Goal: Task Accomplishment & Management: Use online tool/utility

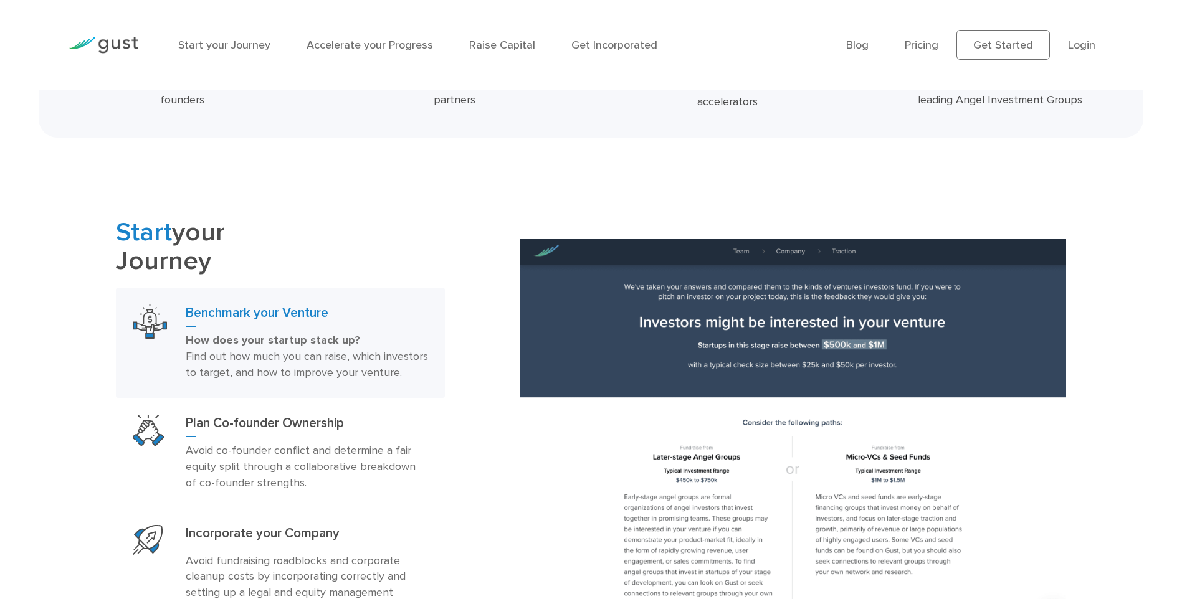
scroll to position [685, 0]
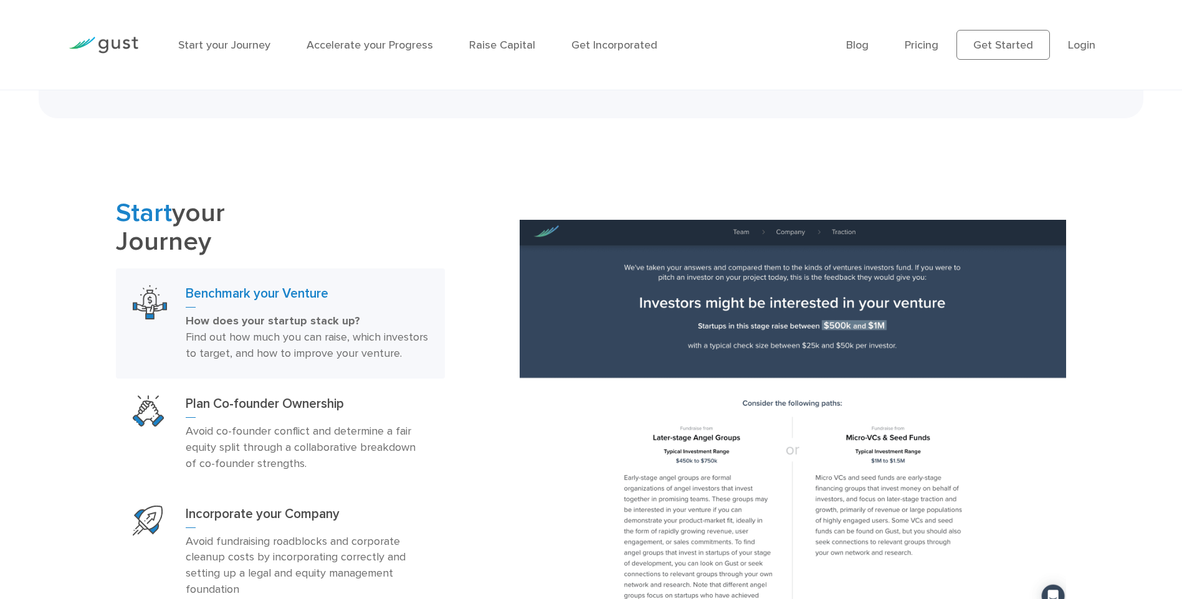
click at [249, 318] on strong "How does your startup stack up?" at bounding box center [273, 321] width 174 height 13
click at [259, 298] on h3 "Benchmark your Venture" at bounding box center [307, 296] width 242 height 22
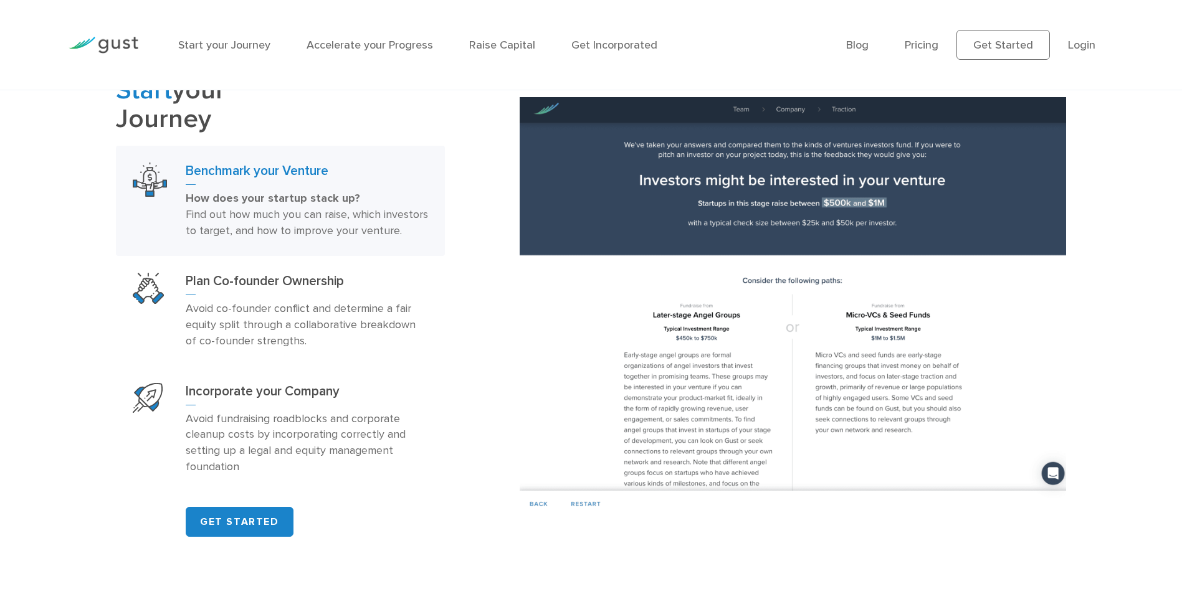
scroll to position [810, 0]
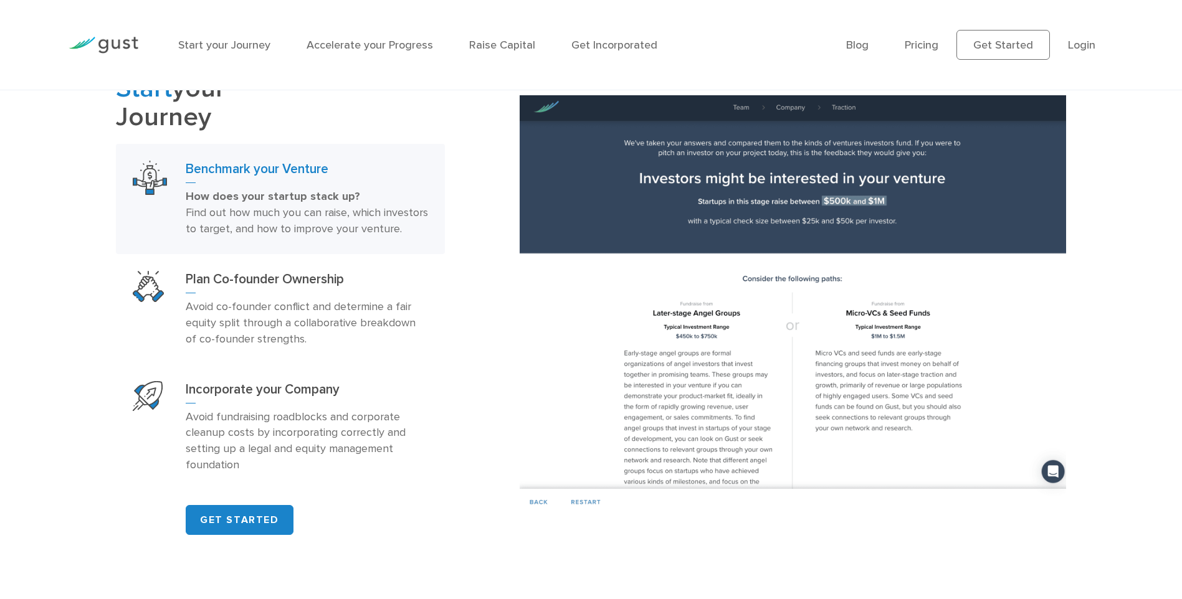
click at [210, 173] on h3 "Benchmark your Venture" at bounding box center [307, 172] width 242 height 22
click at [259, 527] on link "GET STARTED" at bounding box center [240, 520] width 108 height 30
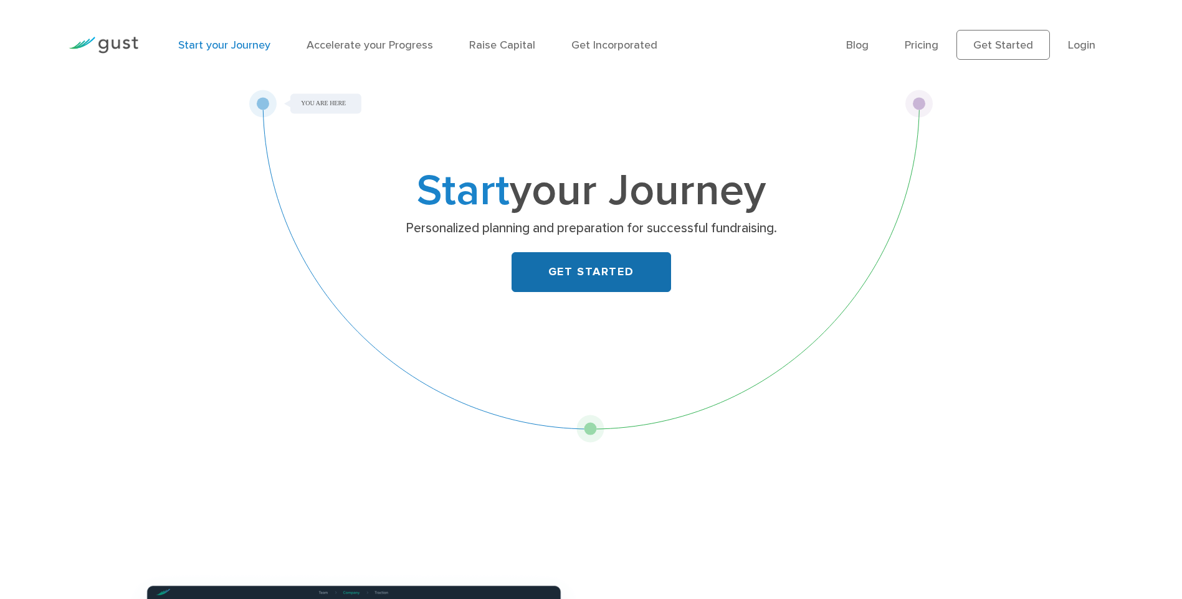
click at [606, 274] on link "GET STARTED" at bounding box center [592, 272] width 160 height 40
